Goal: Information Seeking & Learning: Learn about a topic

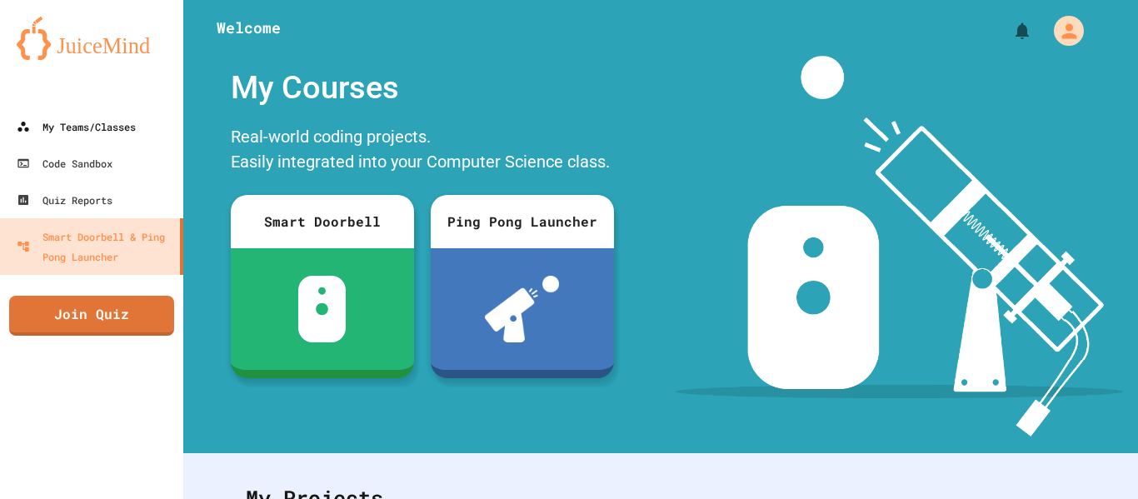
click at [67, 119] on div "My Teams/Classes" at bounding box center [76, 127] width 119 height 20
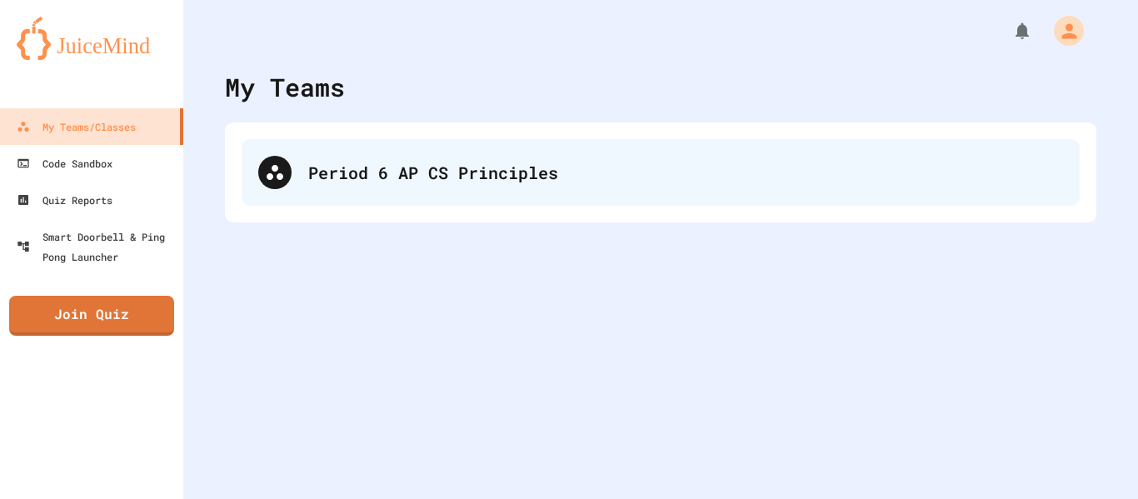
click at [462, 192] on div "Period 6 AP CS Principles" at bounding box center [661, 172] width 838 height 67
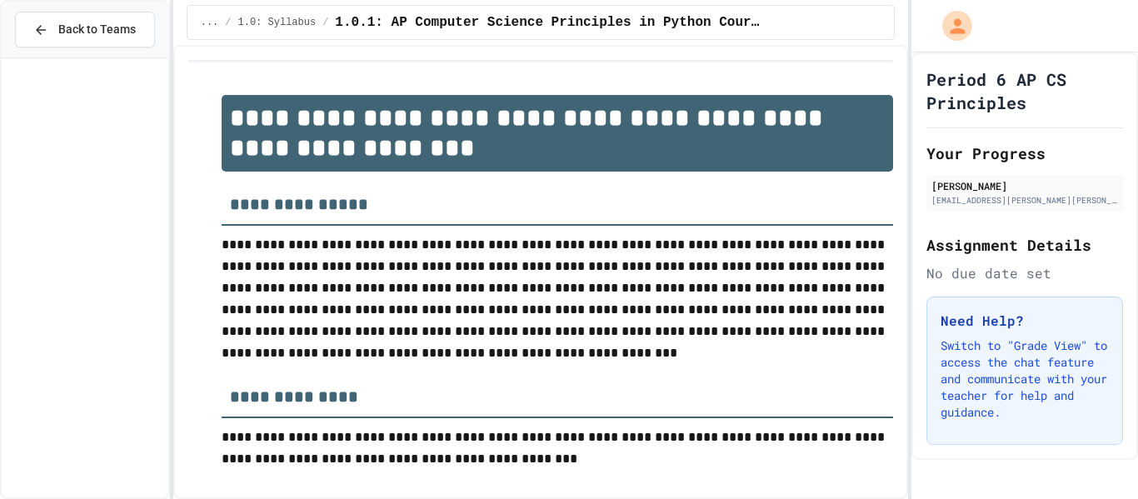
scroll to position [1124, 0]
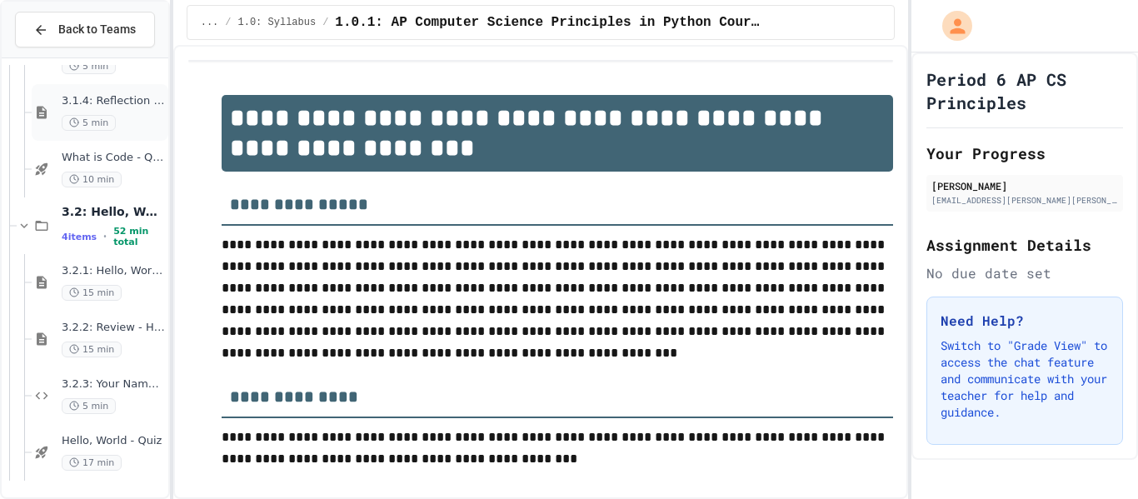
click at [102, 109] on div "3.1.4: Reflection - Evolving Technology 5 min" at bounding box center [113, 112] width 103 height 37
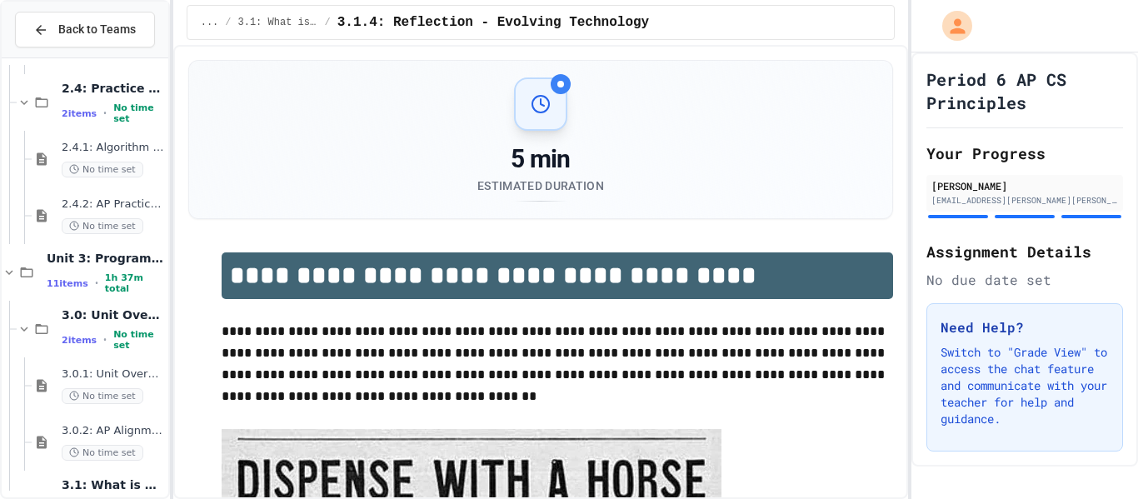
scroll to position [503, 0]
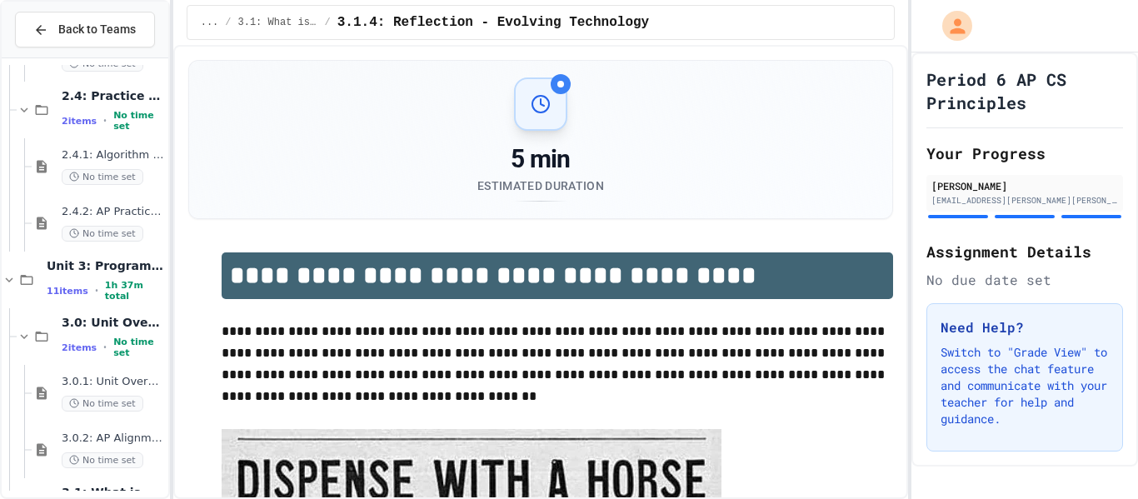
click at [96, 156] on span "2.4.1: Algorithm Practice Exercises" at bounding box center [113, 155] width 103 height 14
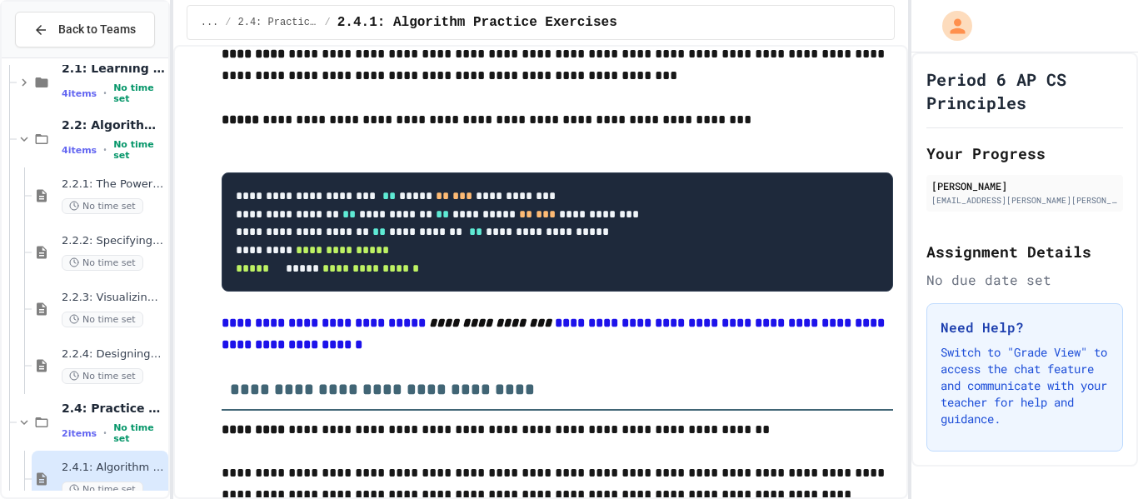
scroll to position [190, 0]
click at [117, 371] on span "No time set" at bounding box center [103, 377] width 82 height 16
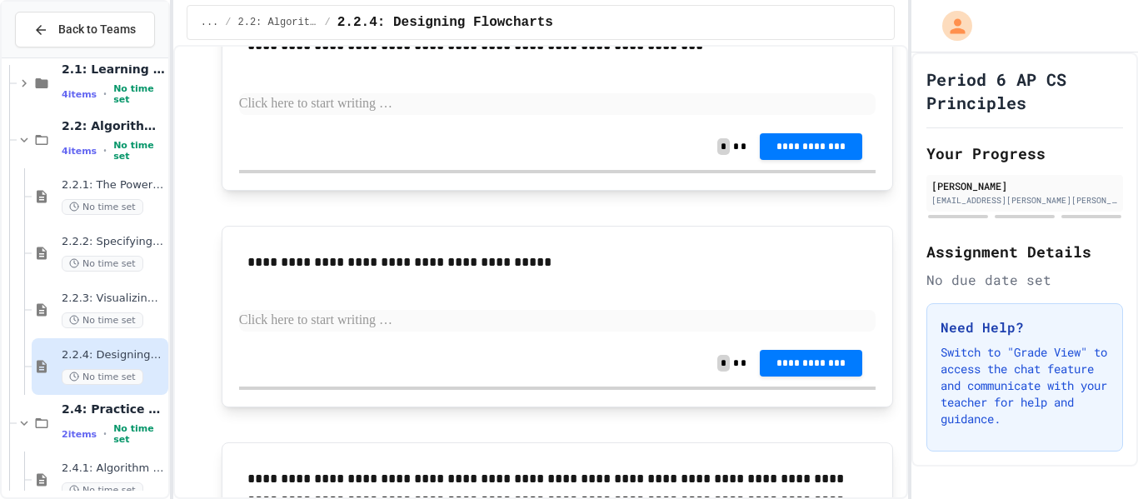
scroll to position [1616, 0]
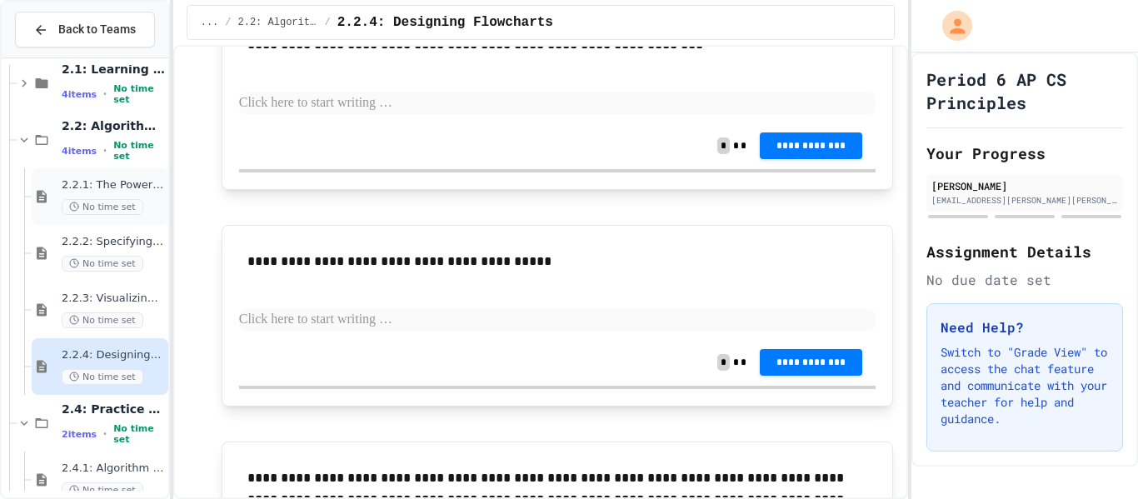
click at [86, 182] on span "2.2.1: The Power of Algorithms" at bounding box center [113, 185] width 103 height 14
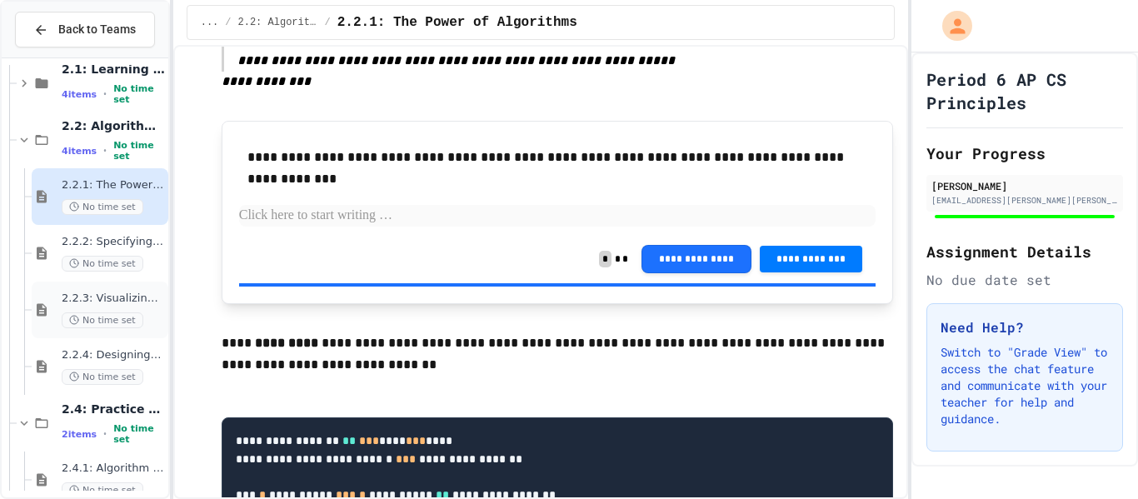
scroll to position [1445, 0]
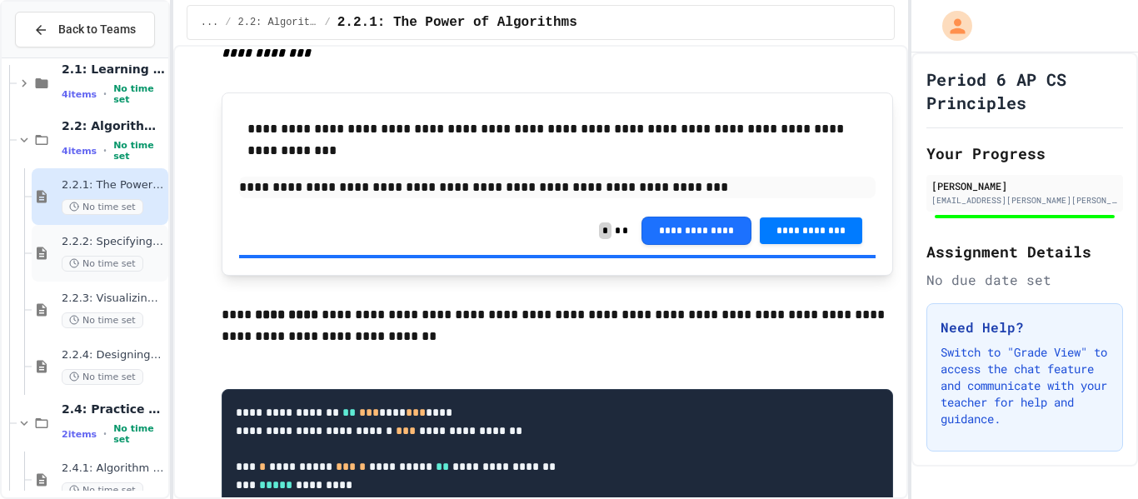
click at [92, 262] on span "No time set" at bounding box center [103, 264] width 82 height 16
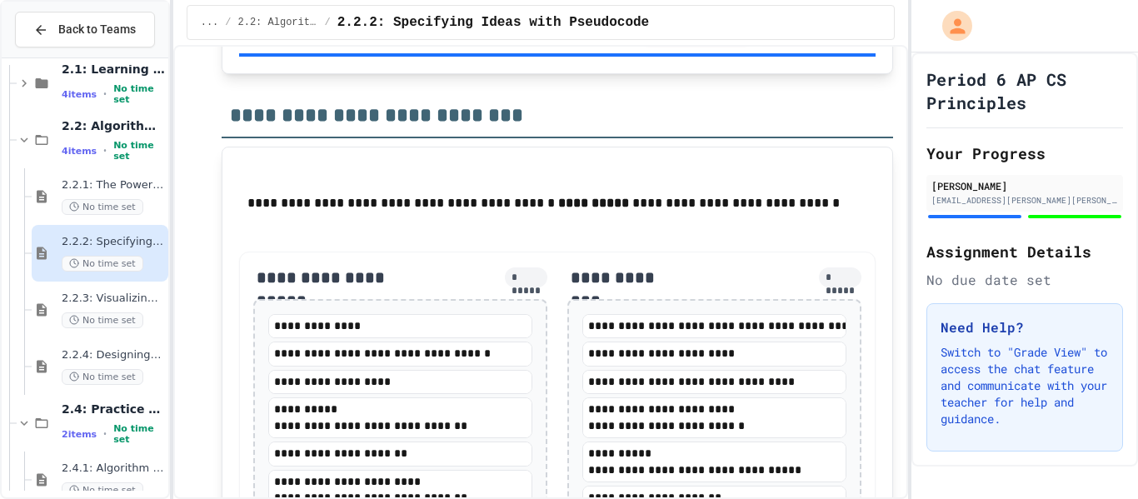
scroll to position [3186, 0]
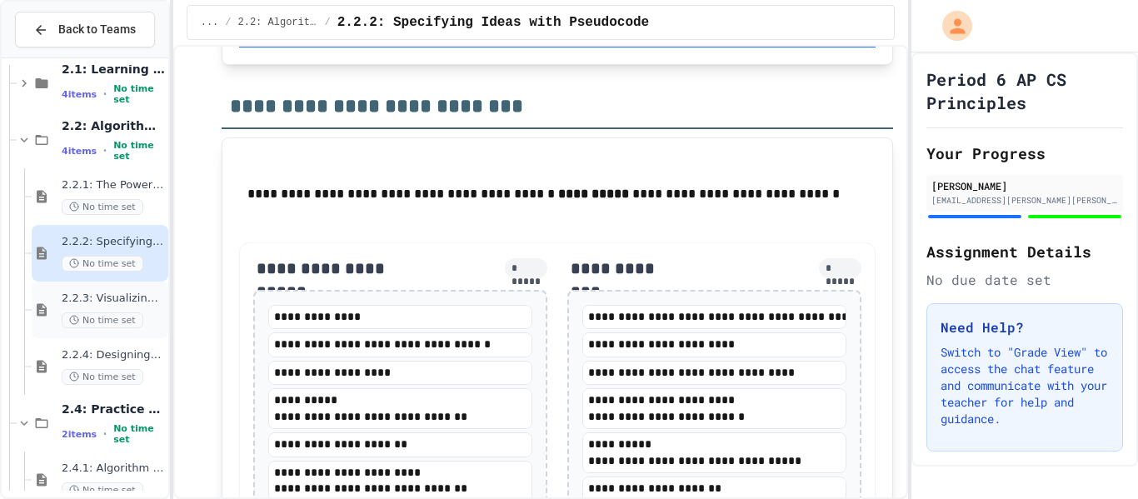
click at [122, 303] on span "2.2.3: Visualizing Logic with Flowcharts" at bounding box center [113, 299] width 103 height 14
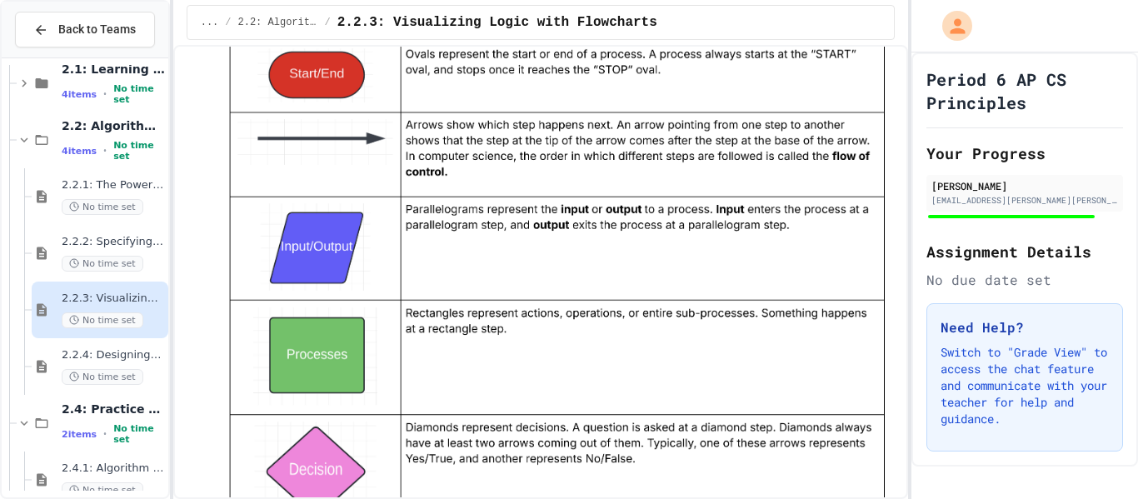
scroll to position [1678, 0]
